Goal: Task Accomplishment & Management: Use online tool/utility

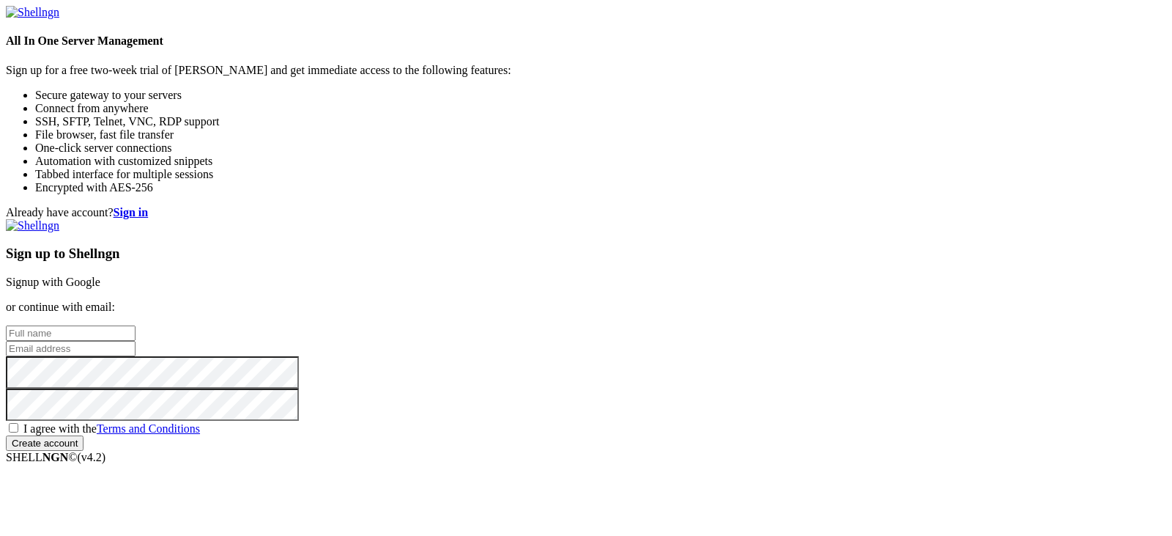
click at [136, 325] on input "text" at bounding box center [71, 332] width 130 height 15
click at [672, 421] on div "I agree with the Terms and Conditions" at bounding box center [586, 428] width 1161 height 15
click at [200, 422] on span "I agree with the Terms and Conditions" at bounding box center [111, 428] width 177 height 12
click at [18, 423] on input "I agree with the Terms and Conditions" at bounding box center [14, 428] width 10 height 10
checkbox input "true"
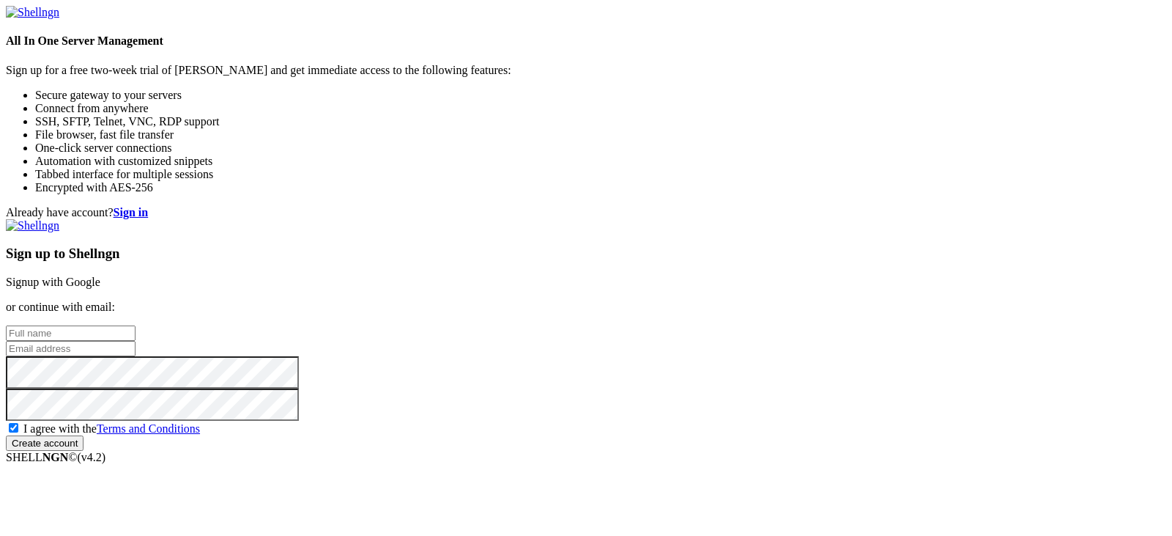
click at [136, 341] on input "email" at bounding box center [71, 348] width 130 height 15
type input "[EMAIL_ADDRESS][DOMAIN_NAME]"
click at [136, 325] on input "text" at bounding box center [71, 332] width 130 height 15
type input "meow"
click at [84, 445] on input "Create account" at bounding box center [45, 442] width 78 height 15
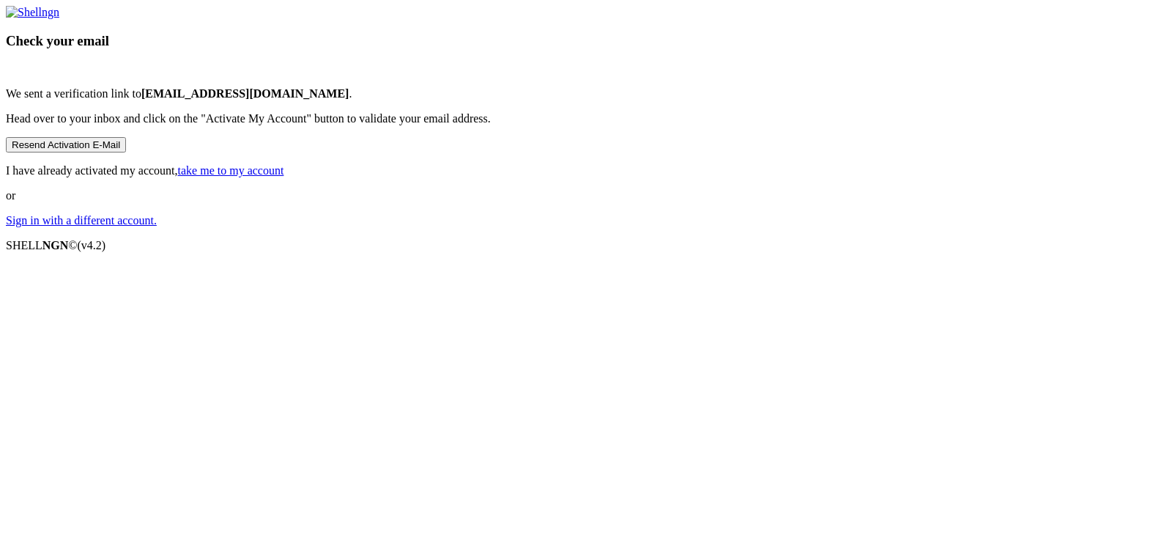
click at [284, 177] on link "take me to my account" at bounding box center [231, 170] width 106 height 12
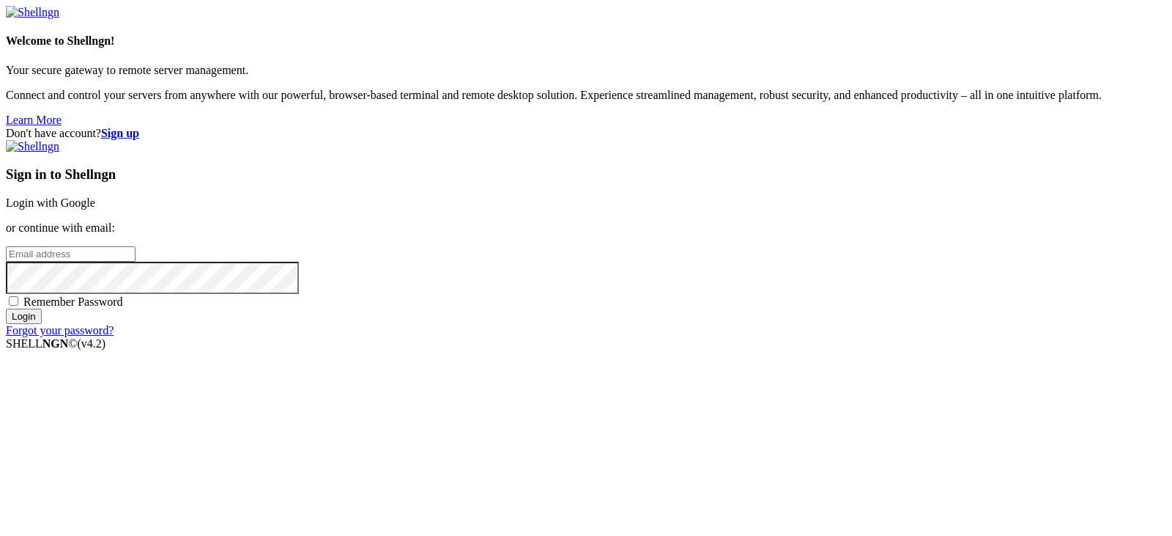
click at [136, 257] on input "email" at bounding box center [71, 253] width 130 height 15
type input "[EMAIL_ADDRESS][DOMAIN_NAME]"
click at [42, 324] on input "Login" at bounding box center [24, 315] width 36 height 15
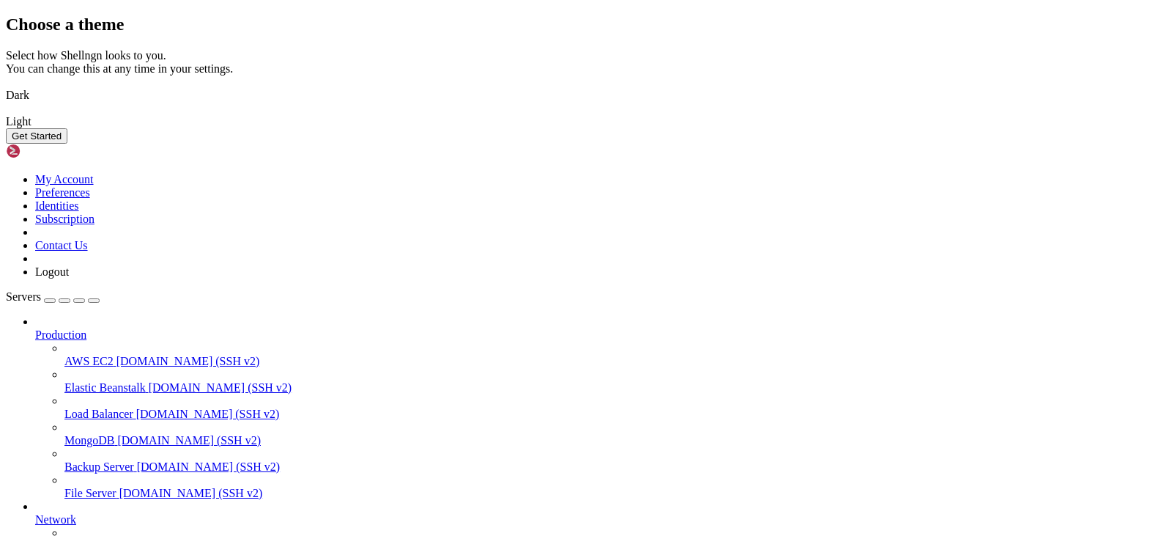
click at [6, 86] on img at bounding box center [6, 86] width 0 height 0
click at [67, 144] on button "Get Started" at bounding box center [37, 135] width 62 height 15
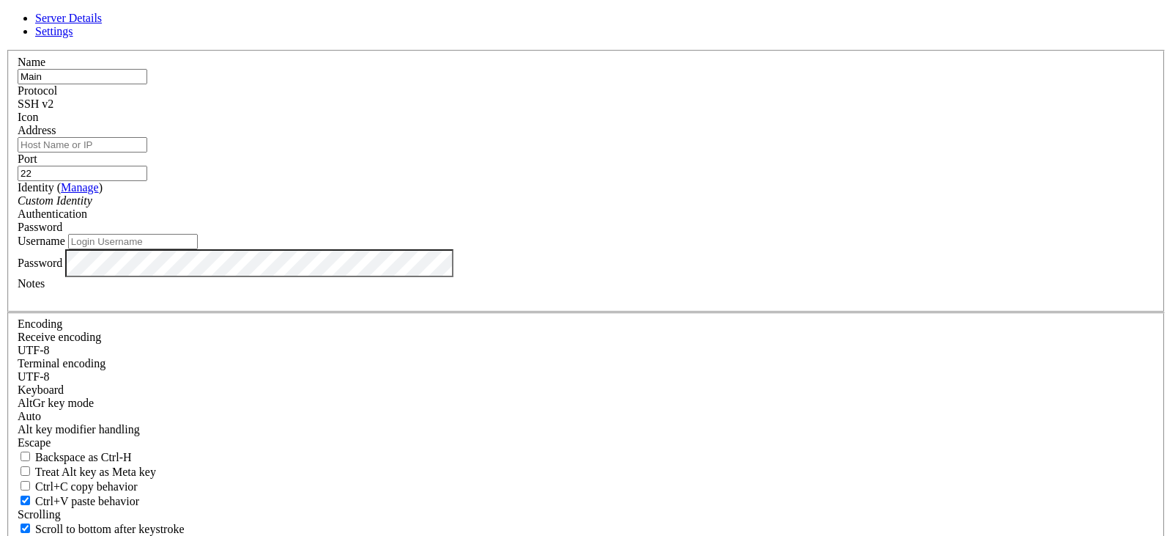
type input "Main"
click at [147, 152] on input "Address" at bounding box center [83, 144] width 130 height 15
type input "[TECHNICAL_ID]"
click at [499, 207] on div "Custom Identity" at bounding box center [586, 200] width 1137 height 13
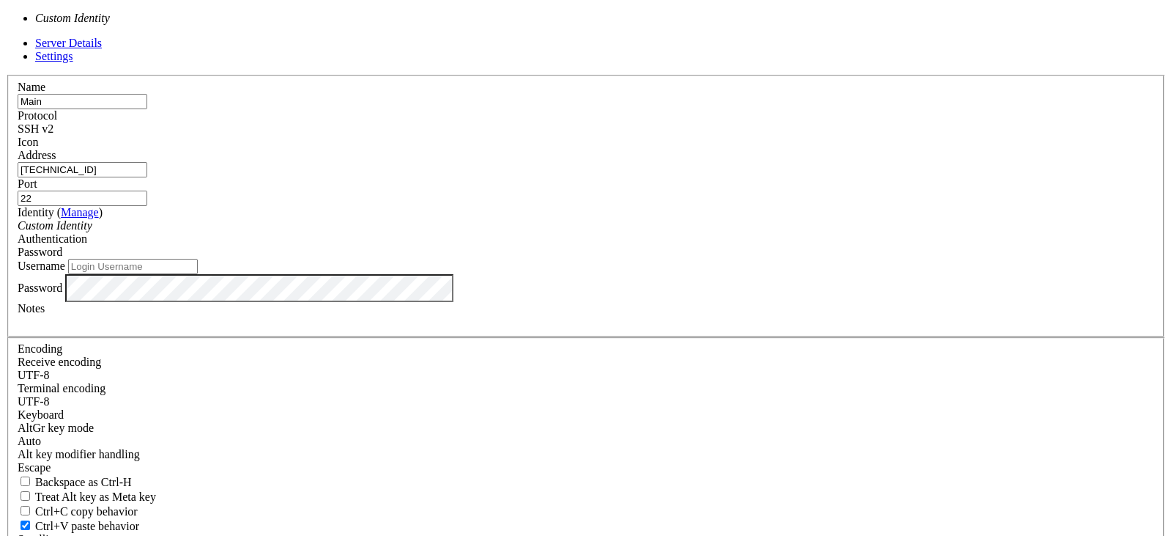
click at [499, 230] on div "Custom Identity" at bounding box center [586, 225] width 1137 height 13
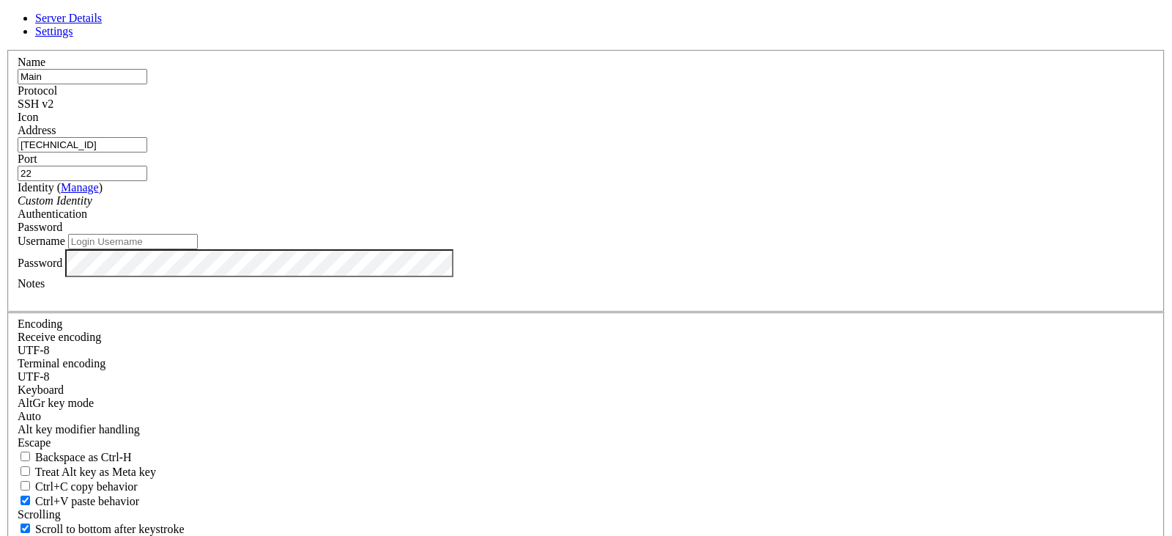
click at [62, 233] on span "Password" at bounding box center [40, 227] width 45 height 12
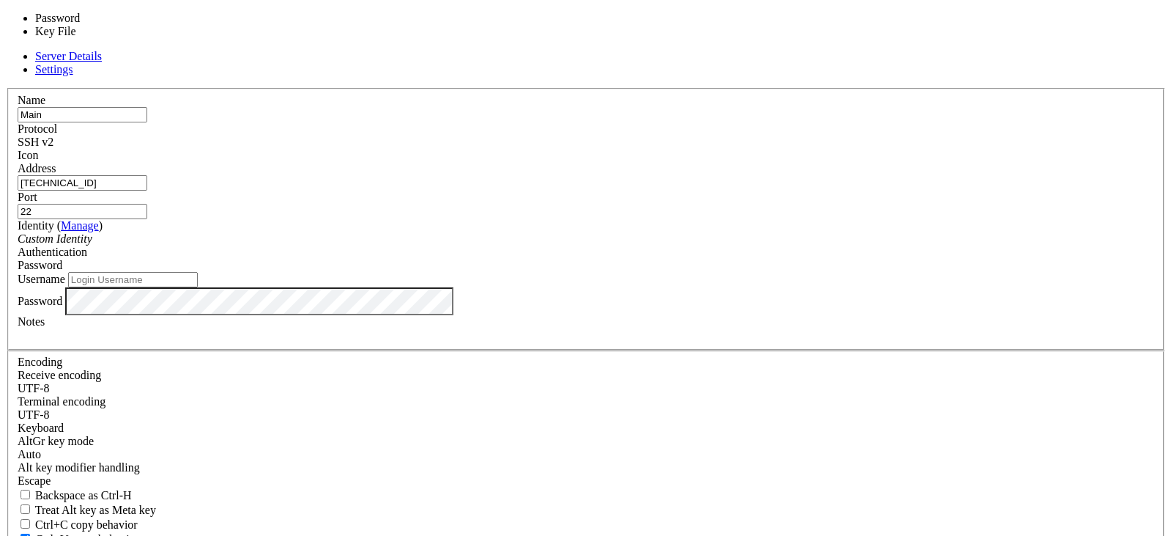
click at [18, 162] on span at bounding box center [18, 162] width 0 height 0
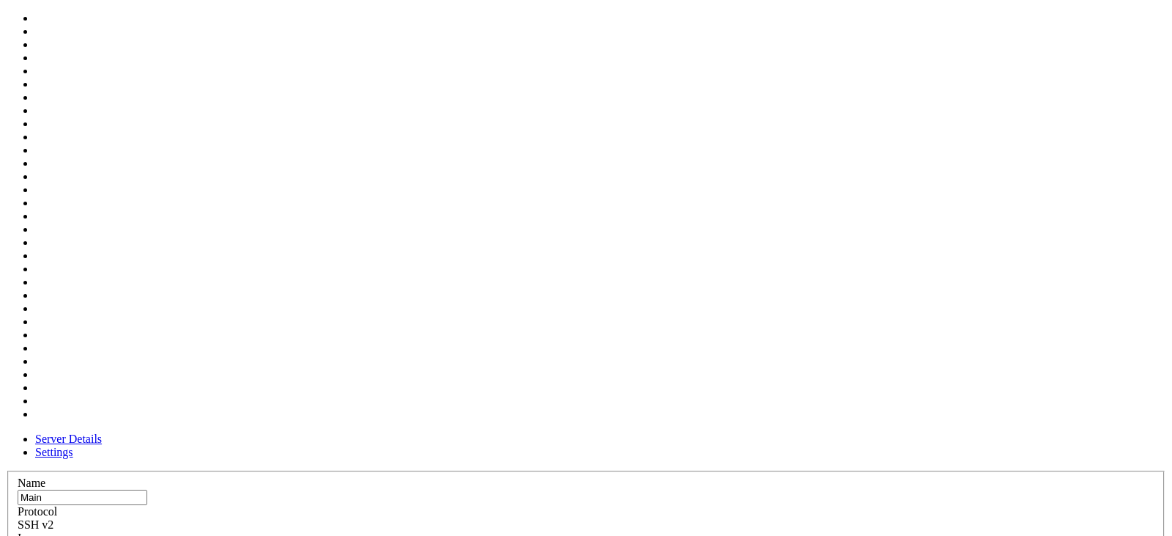
scroll to position [485, 0]
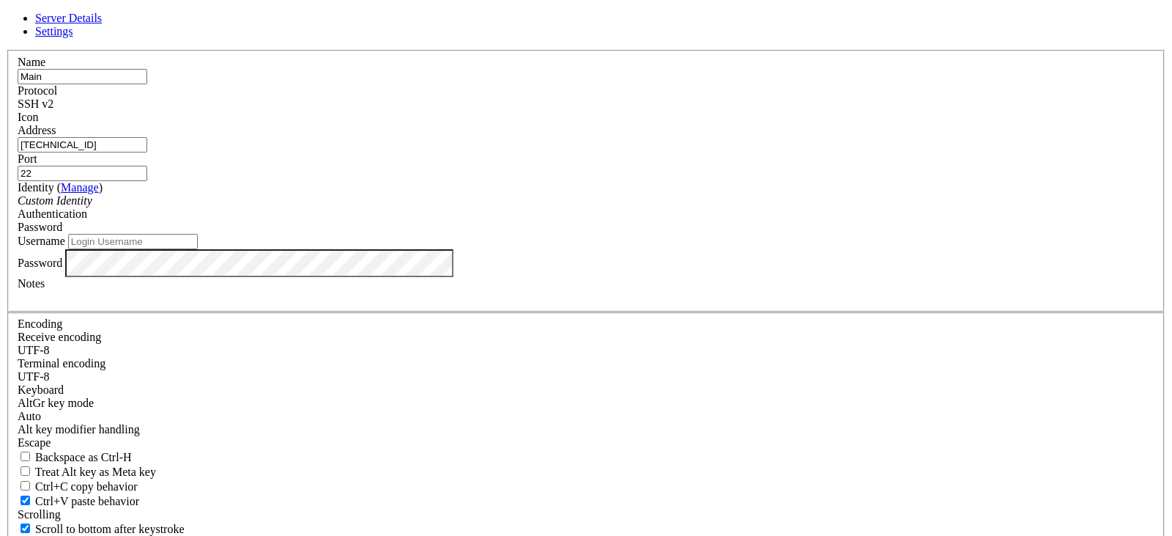
click at [693, 111] on div "SSH v2" at bounding box center [586, 103] width 1137 height 13
click at [687, 111] on div "SSH v2" at bounding box center [586, 103] width 1137 height 13
click at [198, 249] on input "Username" at bounding box center [133, 241] width 130 height 15
type input "root"
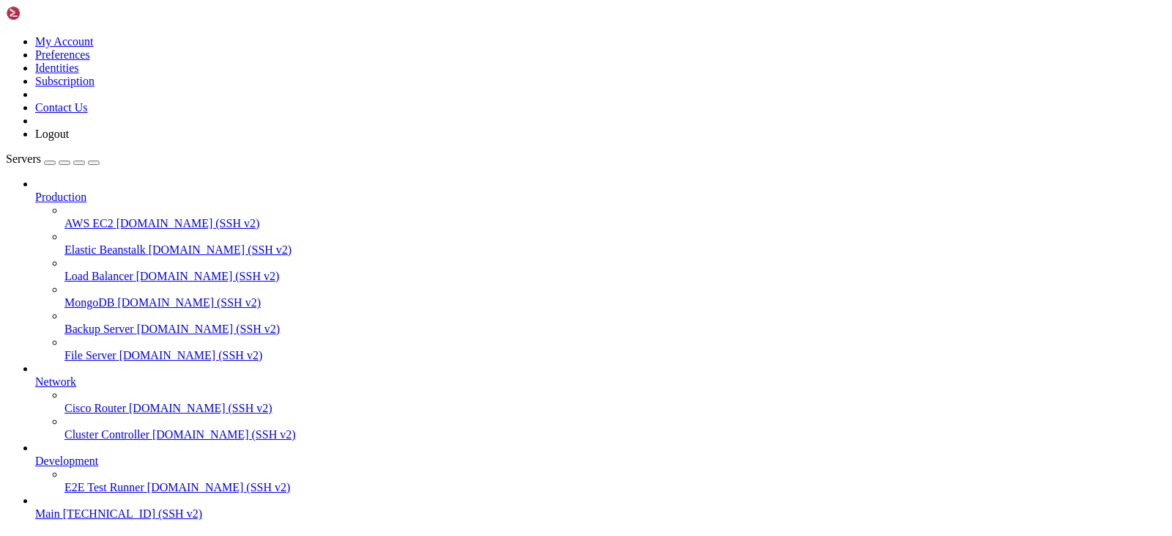
scroll to position [56, 0]
click at [60, 507] on span "Main" at bounding box center [47, 513] width 25 height 12
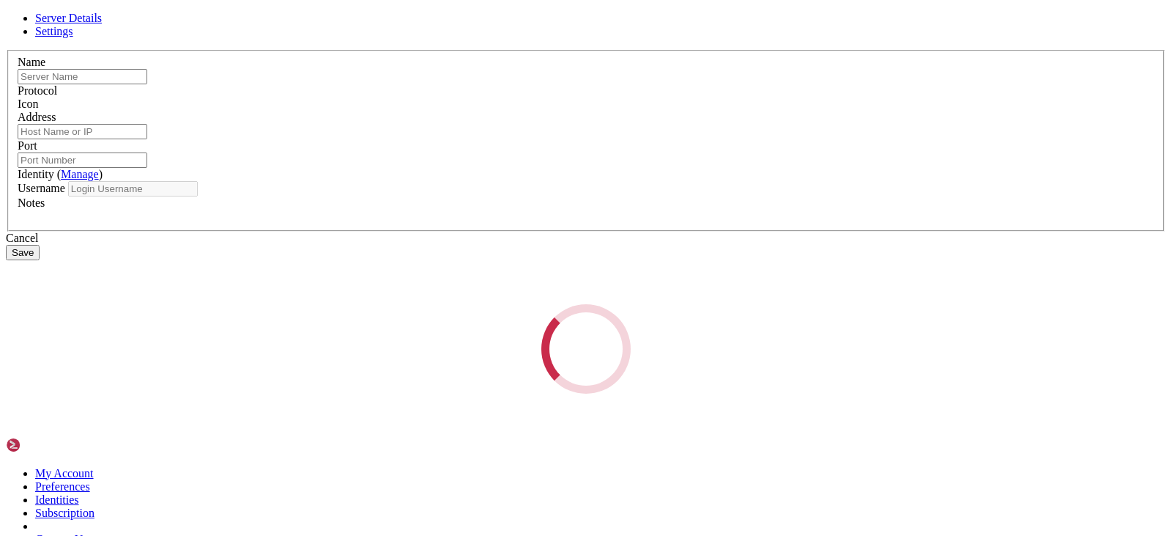
type input "Main"
type input "[TECHNICAL_ID]"
type input "22"
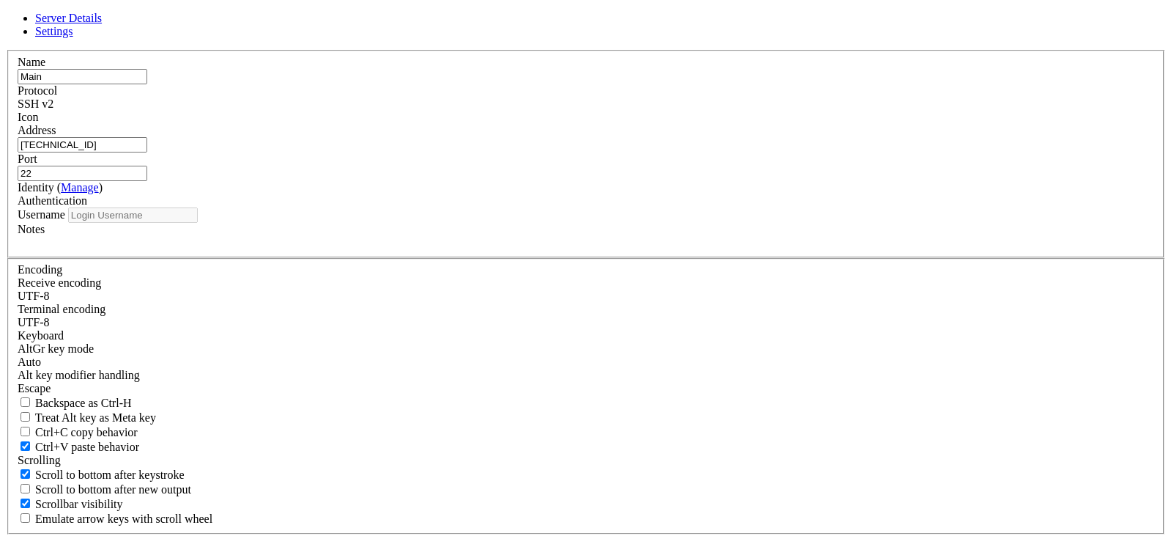
type input "root"
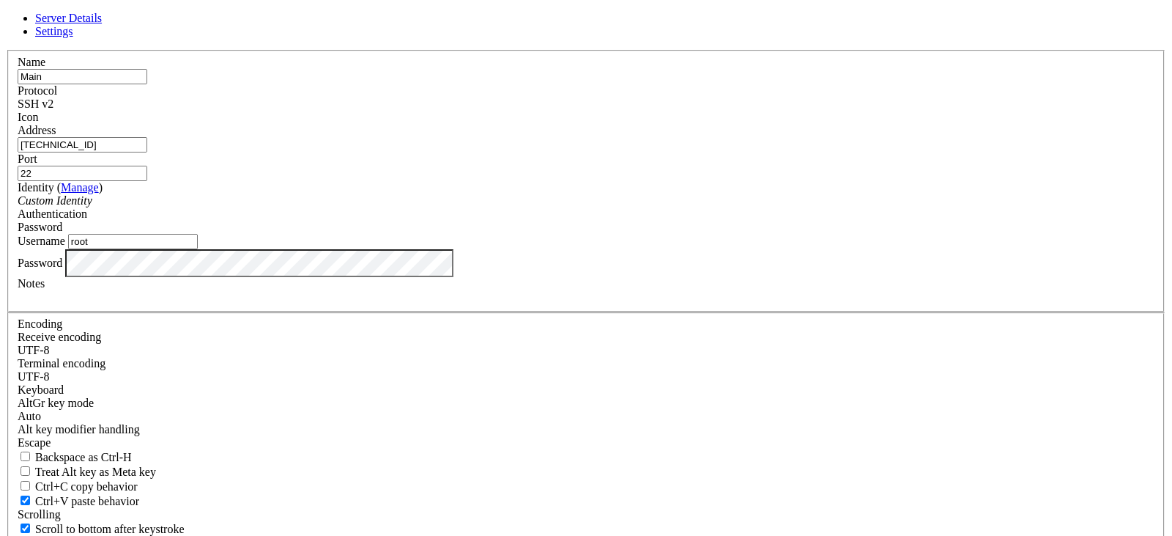
click at [673, 222] on div "Authentication Password" at bounding box center [586, 220] width 1137 height 26
click at [673, 231] on div "Password" at bounding box center [586, 227] width 1137 height 13
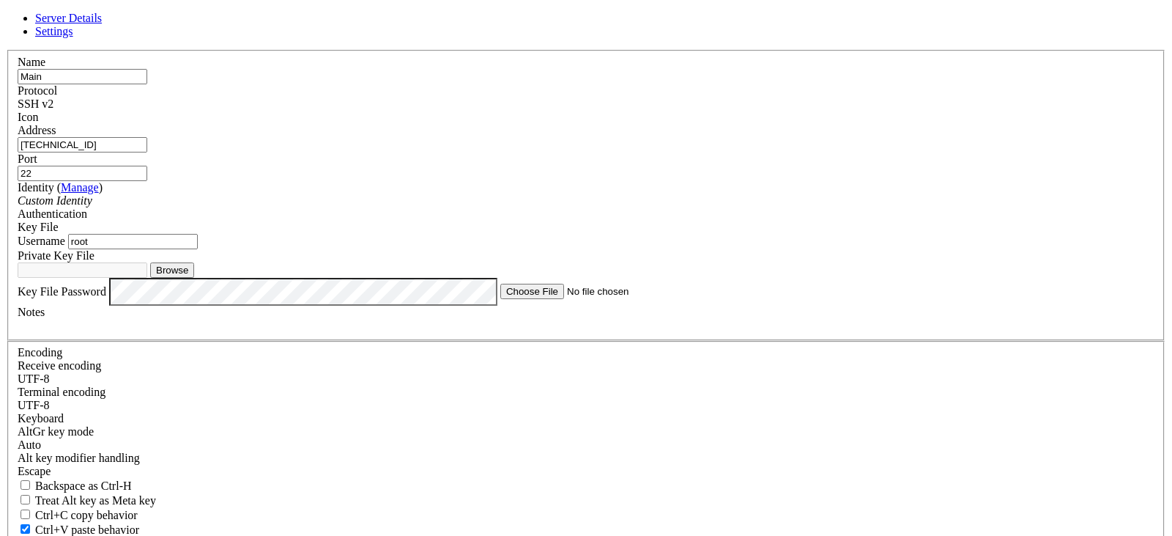
click at [198, 249] on input "root" at bounding box center [133, 241] width 130 height 15
click at [547, 278] on div "Private Key File Browse" at bounding box center [586, 263] width 1137 height 29
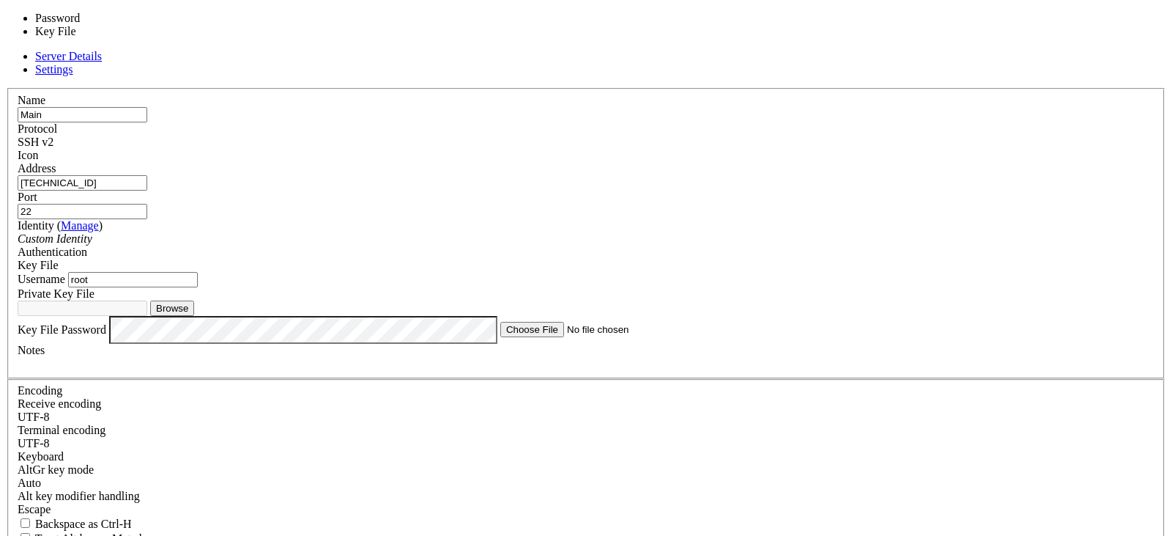
click at [654, 259] on div "Key File" at bounding box center [586, 265] width 1137 height 13
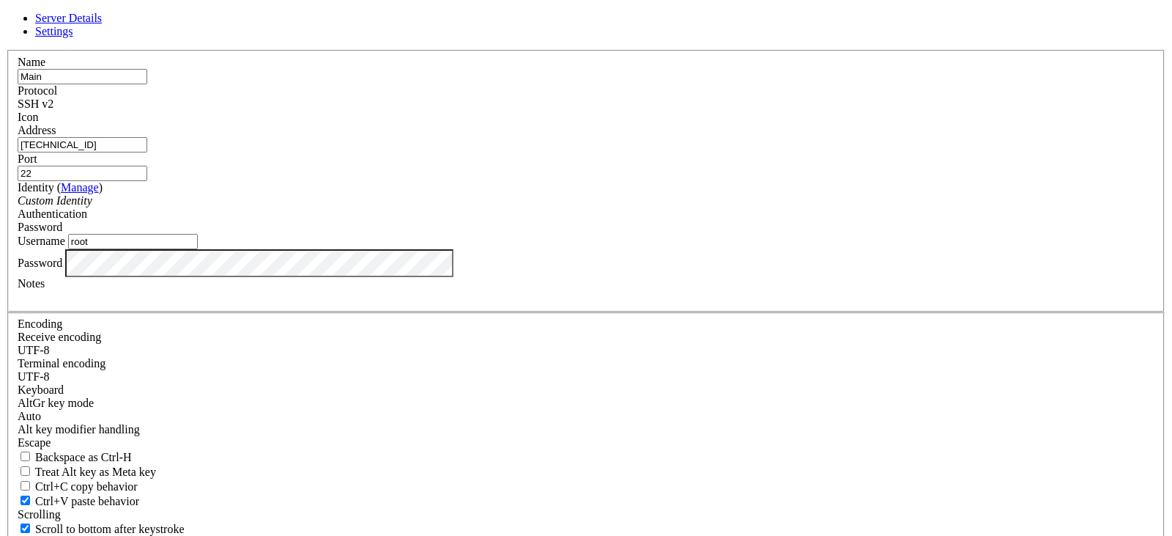
click at [659, 232] on div "Password" at bounding box center [586, 227] width 1137 height 13
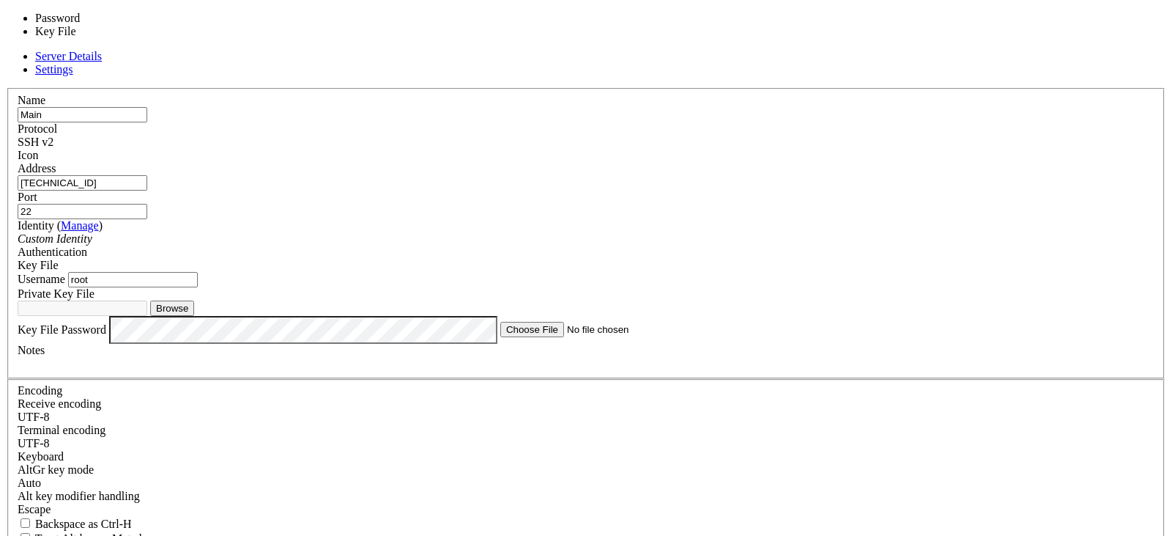
click at [689, 259] on div "Key File" at bounding box center [586, 265] width 1137 height 13
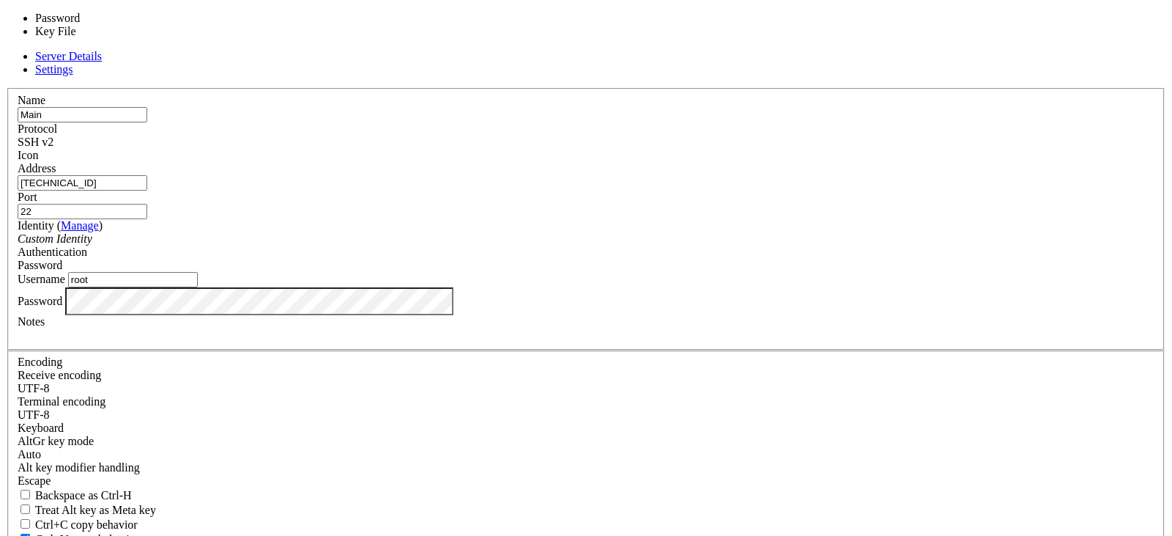
click at [701, 259] on div "Password" at bounding box center [586, 265] width 1137 height 13
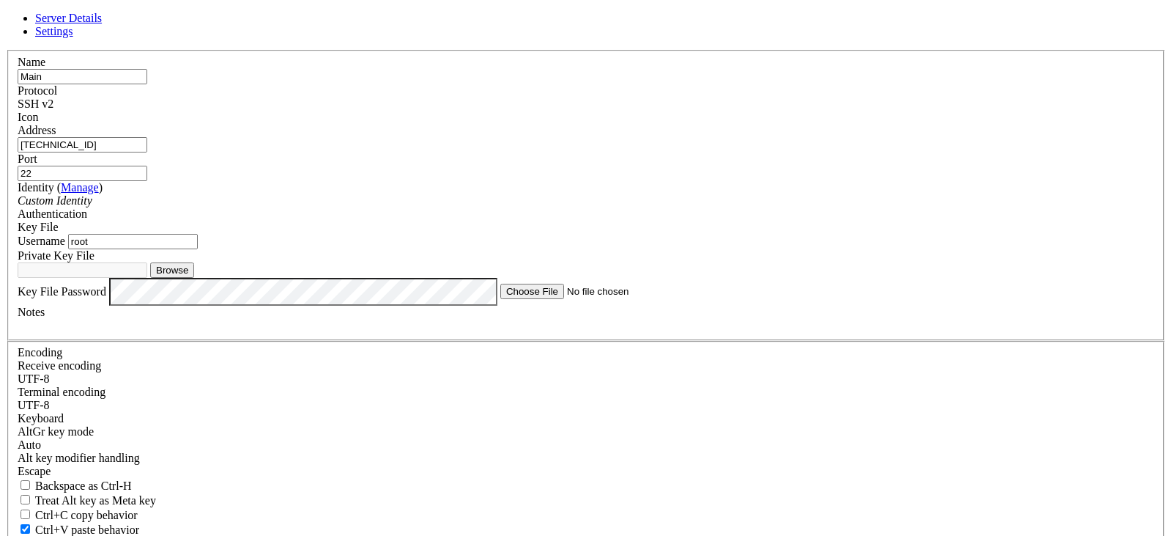
click at [194, 278] on button "Browse" at bounding box center [172, 269] width 44 height 15
type input "privatekey.txt"
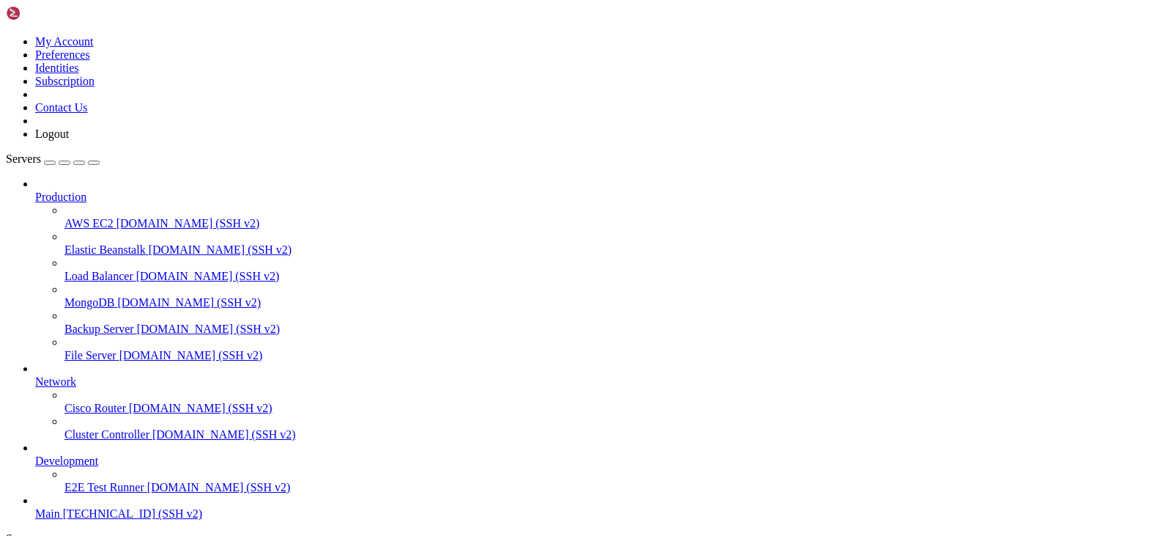
click at [35, 507] on icon at bounding box center [35, 507] width 0 height 0
